Goal: Information Seeking & Learning: Check status

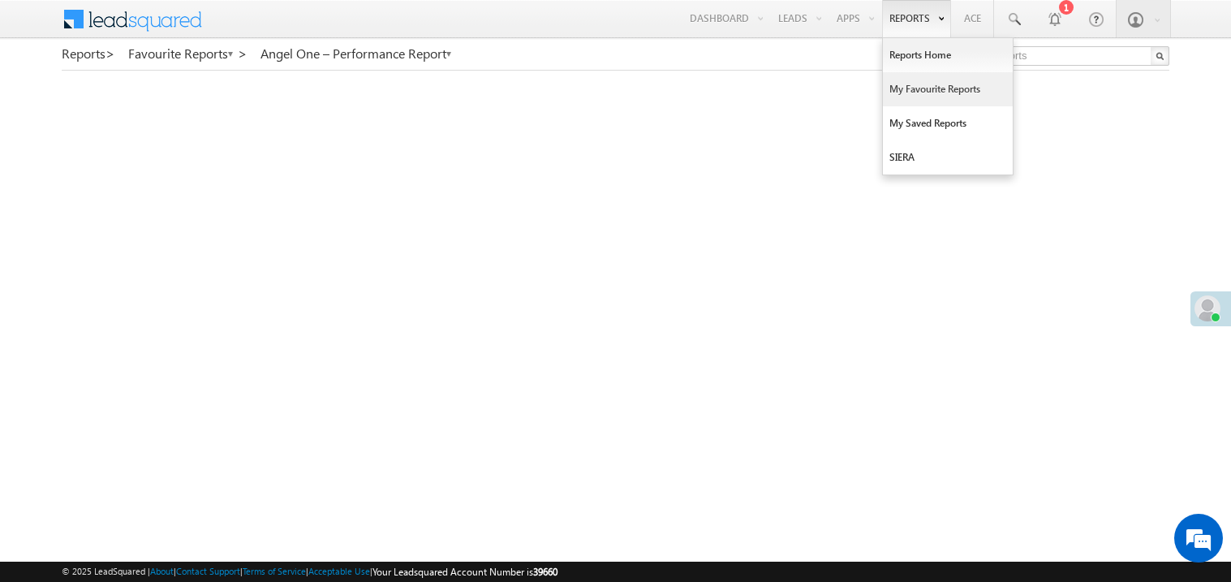
click at [909, 84] on link "My Favourite Reports" at bounding box center [948, 89] width 130 height 34
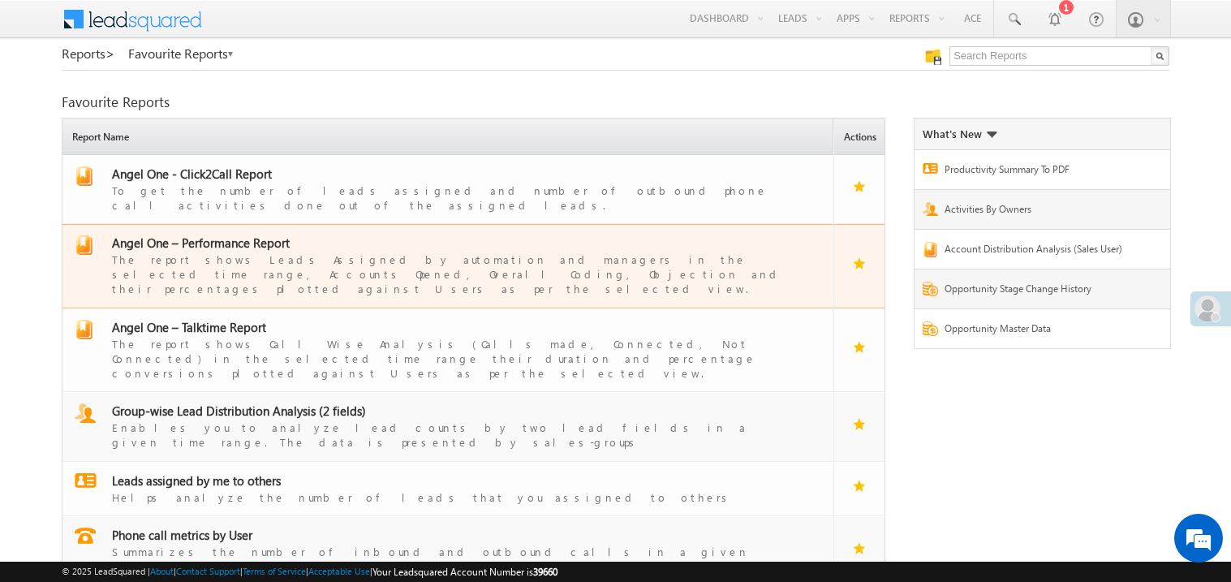
click at [218, 235] on span "Angel One – Performance Report" at bounding box center [201, 243] width 178 height 16
